Goal: Learn about a topic

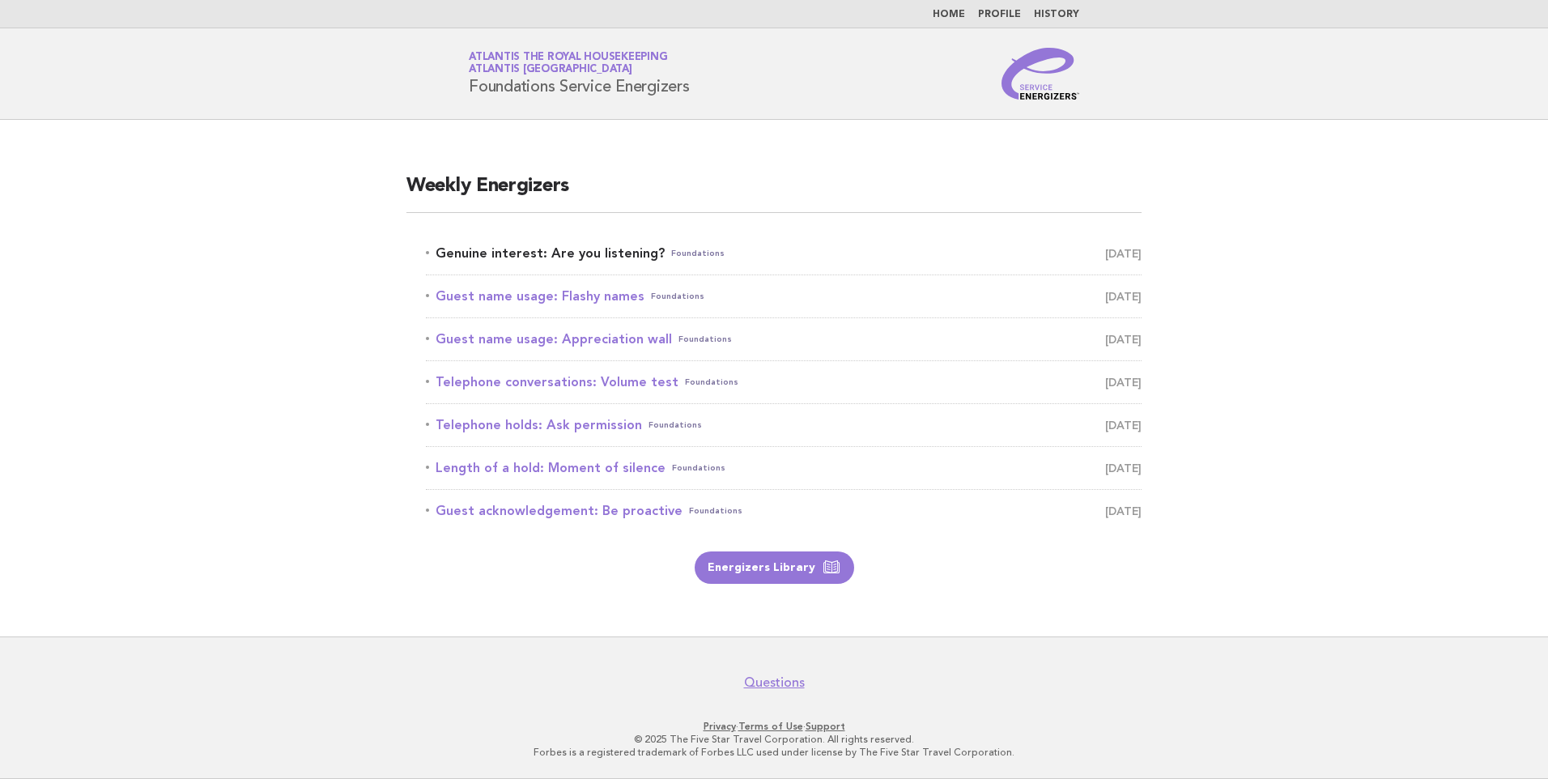
click at [605, 246] on link "Genuine interest: Are you listening? Foundations August 16" at bounding box center [784, 253] width 716 height 23
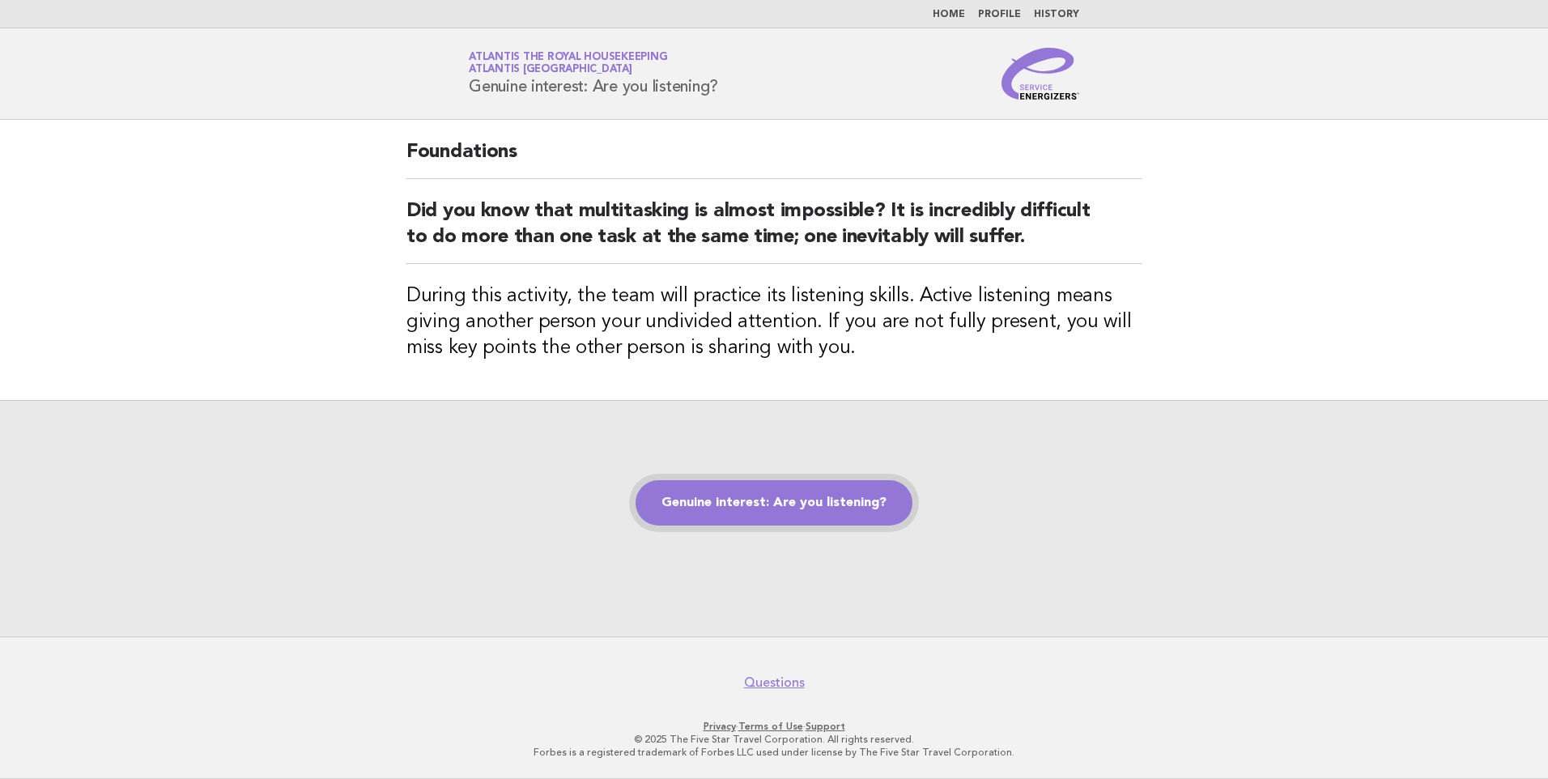
click at [733, 495] on link "Genuine interest: Are you listening?" at bounding box center [773, 502] width 277 height 45
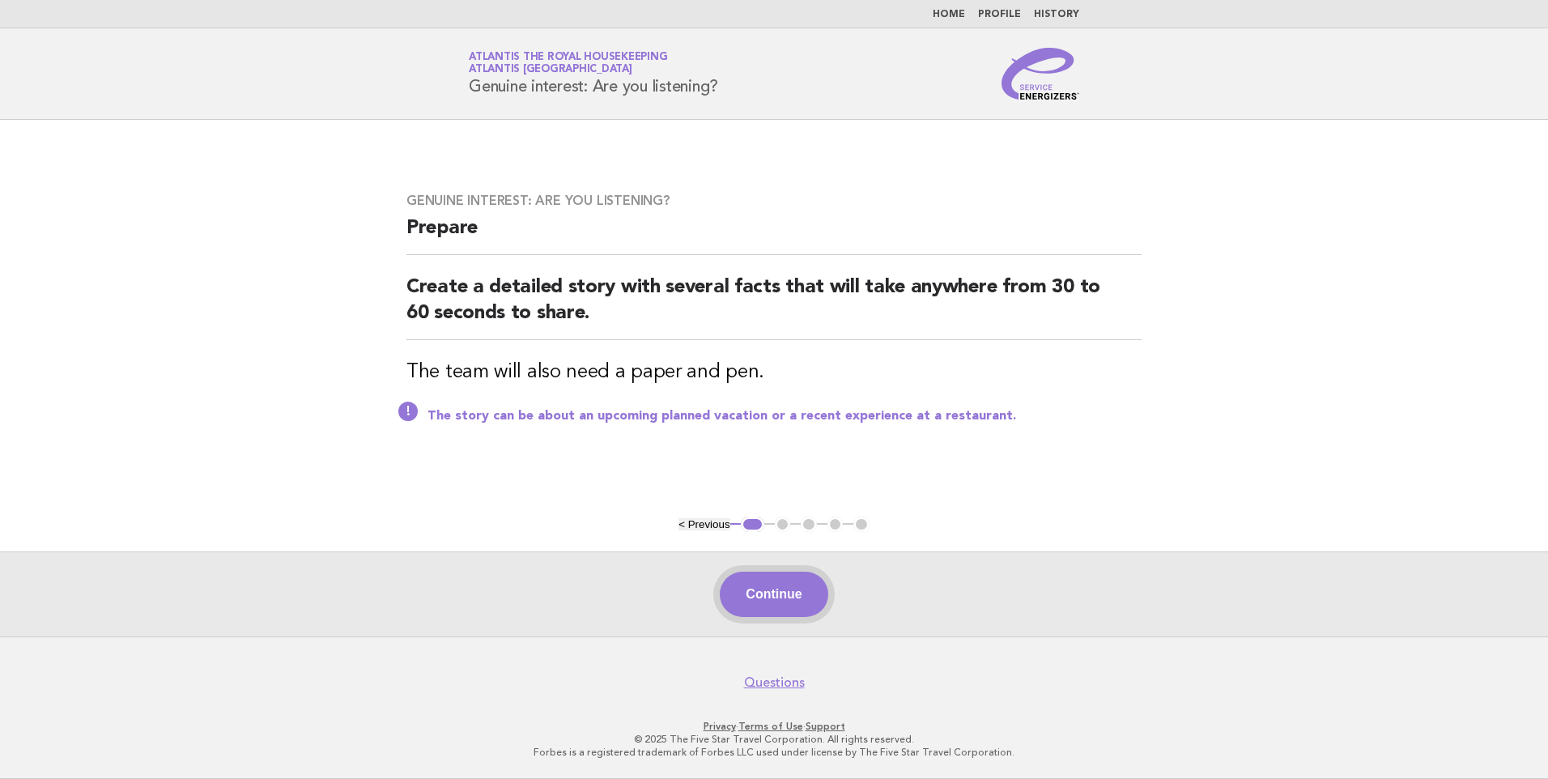
click at [795, 591] on button "Continue" at bounding box center [774, 593] width 108 height 45
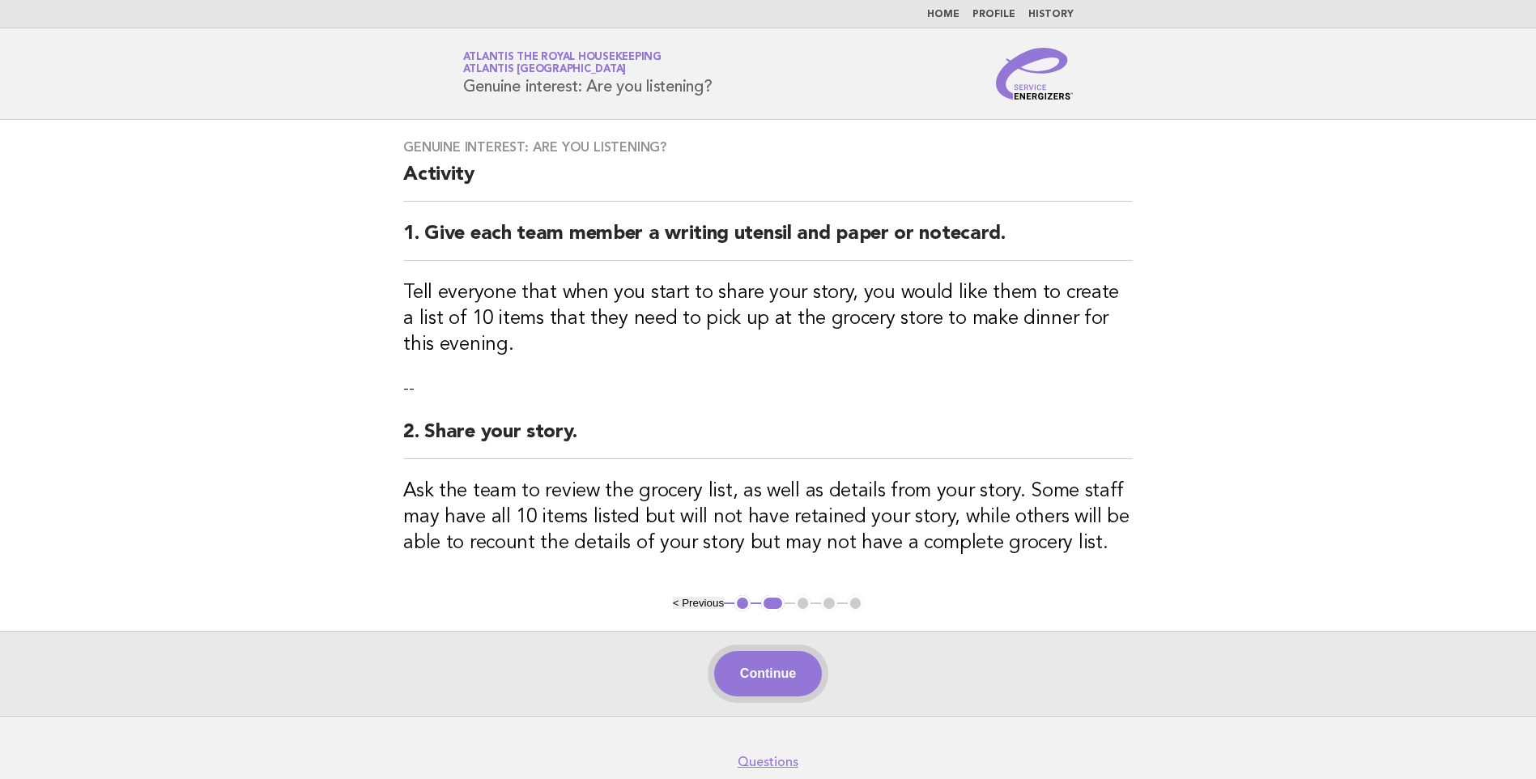
click at [767, 673] on button "Continue" at bounding box center [768, 673] width 108 height 45
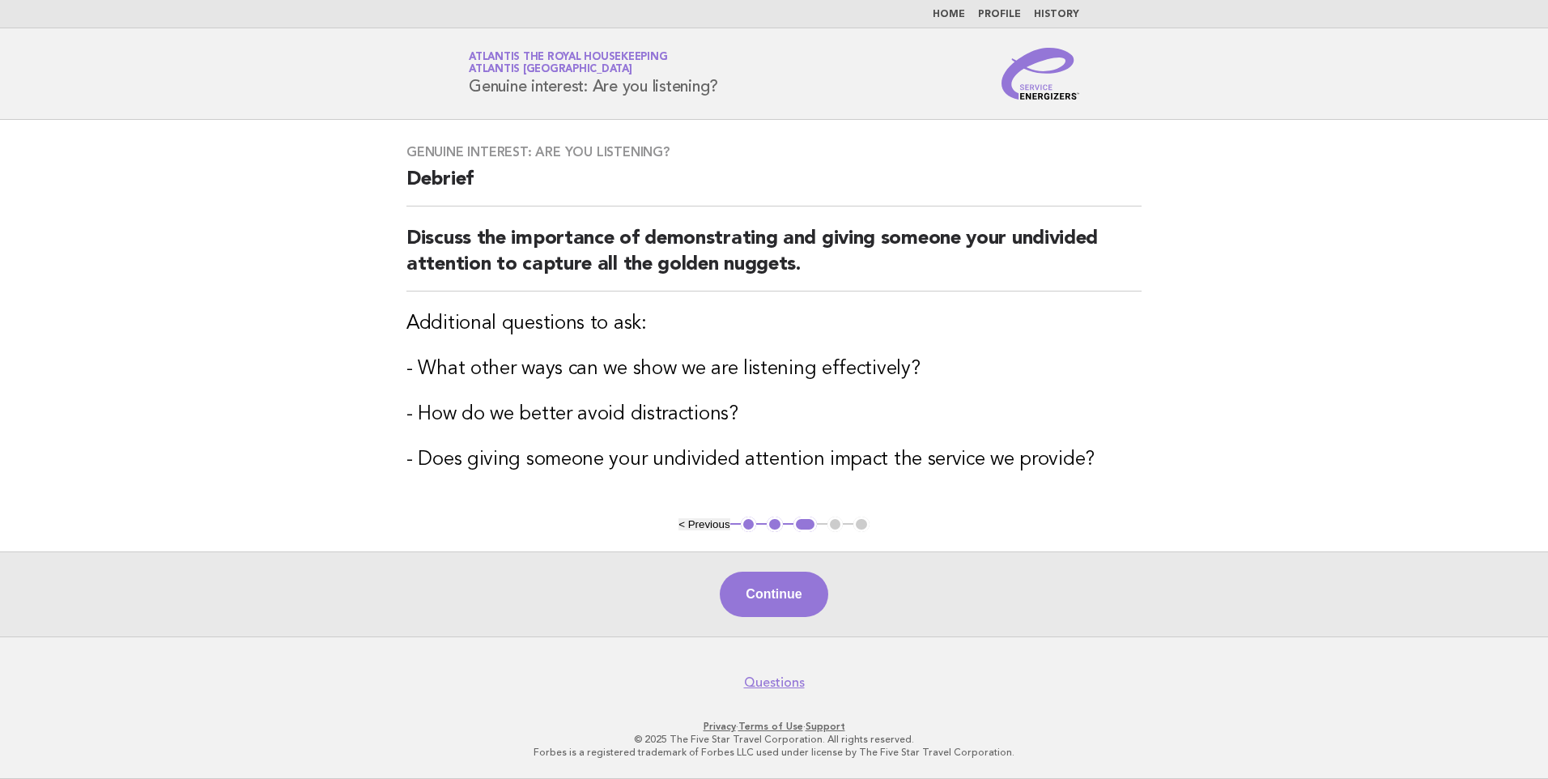
click at [767, 673] on nav "Questions" at bounding box center [774, 673] width 1548 height 34
click at [770, 593] on button "Continue" at bounding box center [774, 593] width 108 height 45
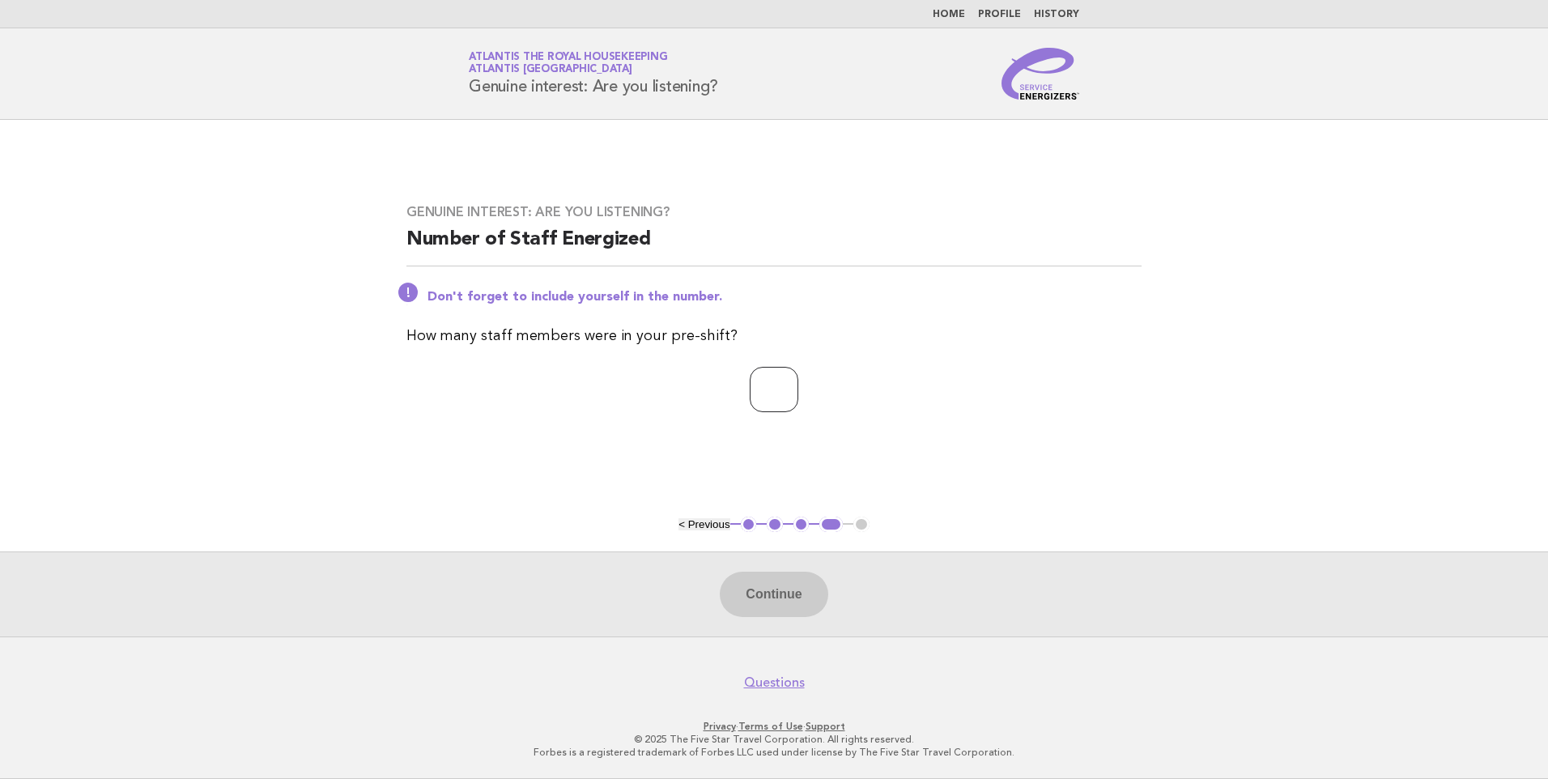
click at [792, 387] on input "number" at bounding box center [774, 389] width 49 height 45
type input "**"
click at [788, 588] on button "Continue" at bounding box center [774, 593] width 108 height 45
